Goal: Find specific page/section: Find specific page/section

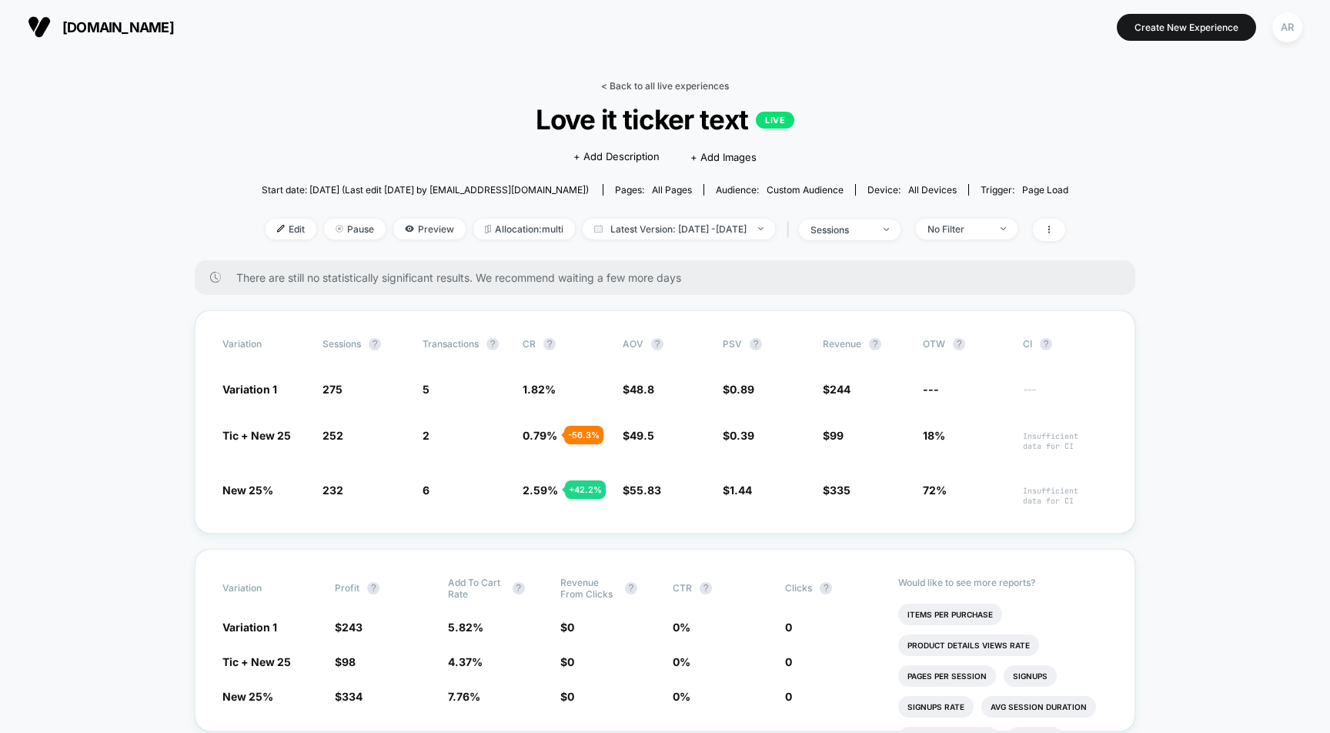
click at [625, 85] on link "< Back to all live experiences" at bounding box center [665, 86] width 128 height 12
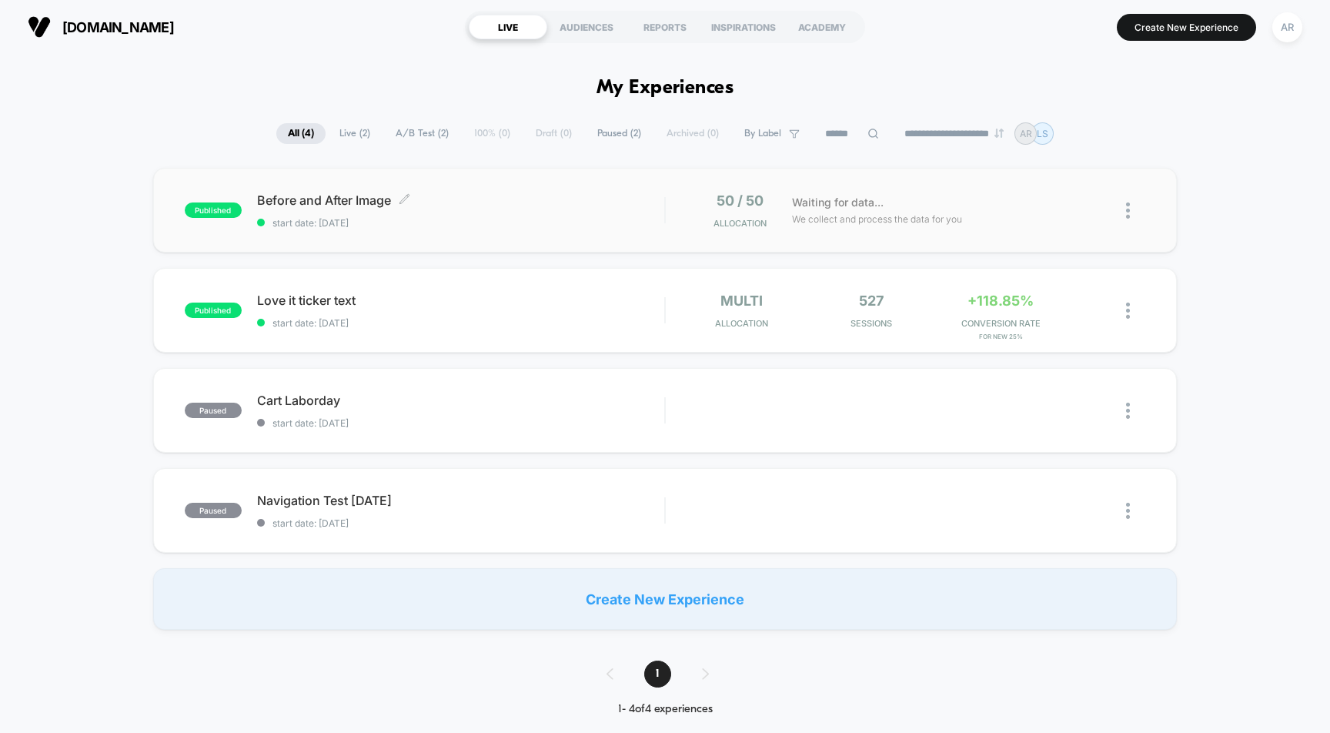
click at [558, 201] on span "Before and After Image Click to edit experience details" at bounding box center [461, 199] width 408 height 15
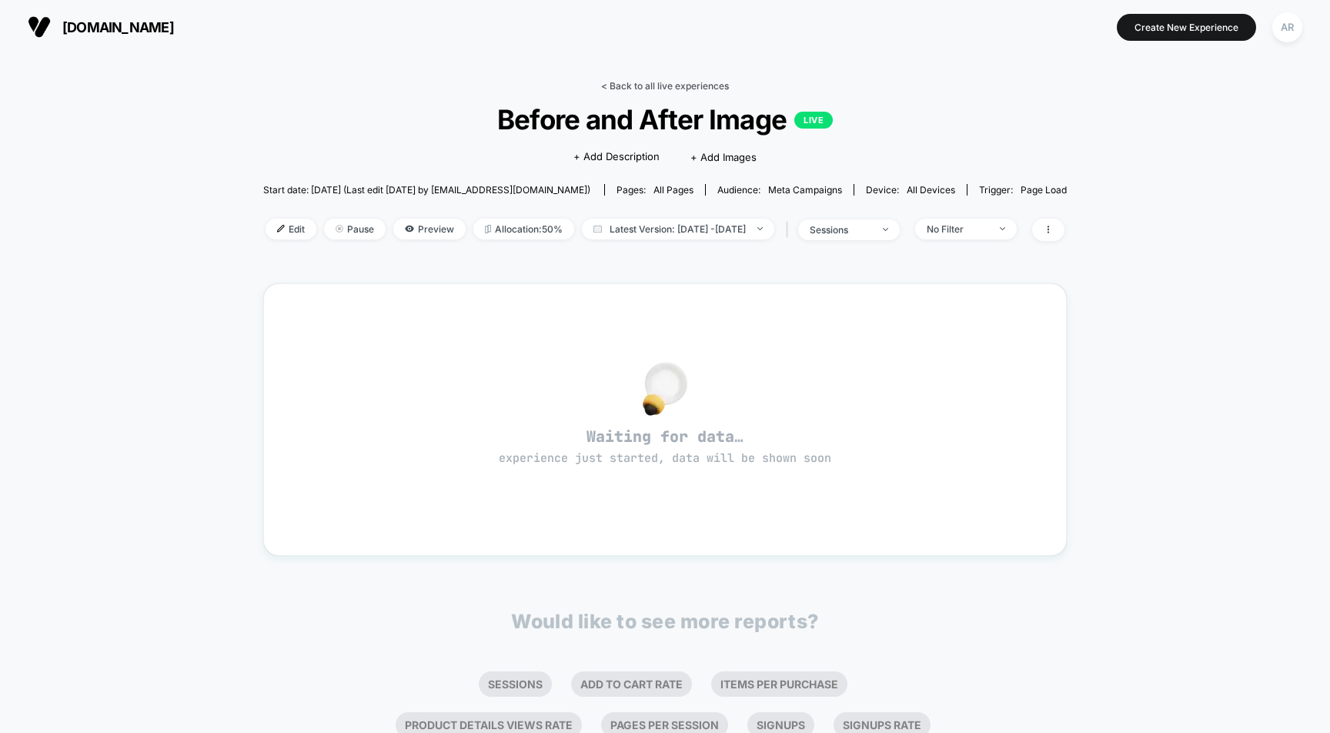
click at [709, 82] on link "< Back to all live experiences" at bounding box center [665, 86] width 128 height 12
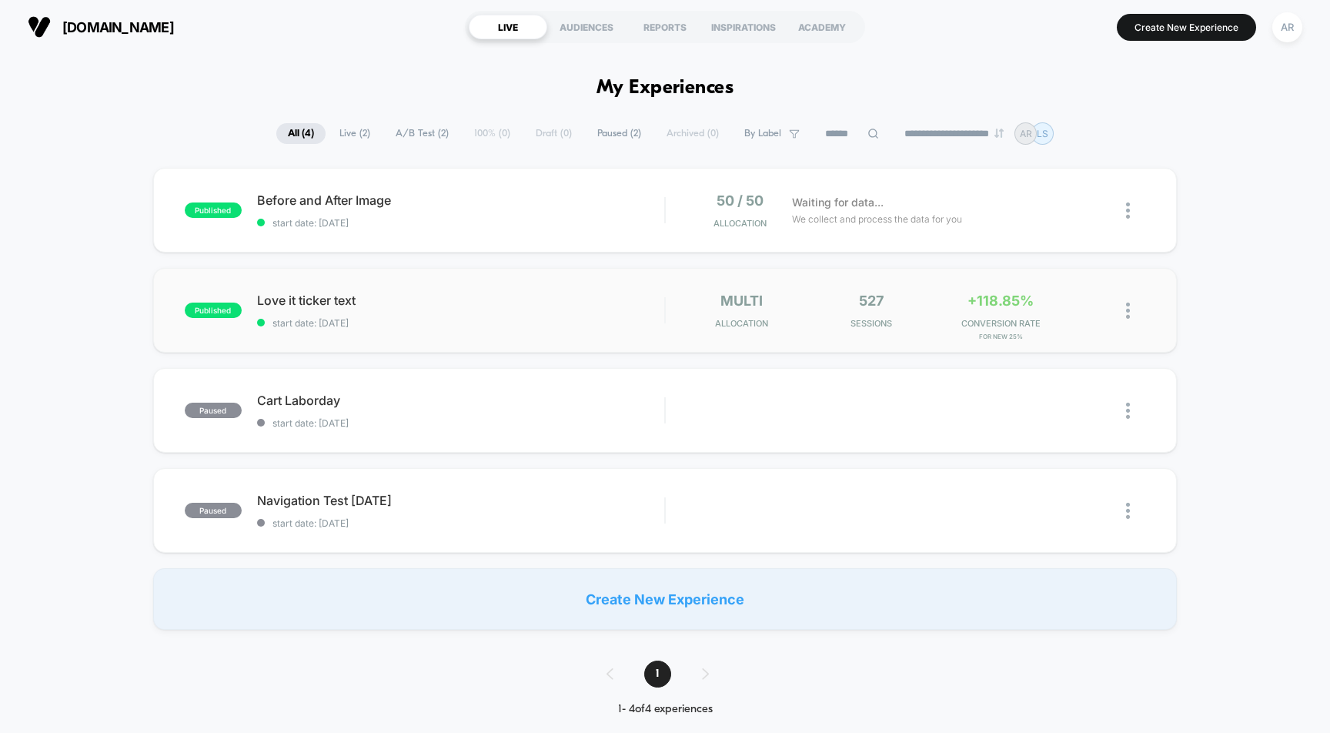
click at [690, 296] on div "multi Allocation" at bounding box center [742, 311] width 122 height 36
